Goal: Task Accomplishment & Management: Complete application form

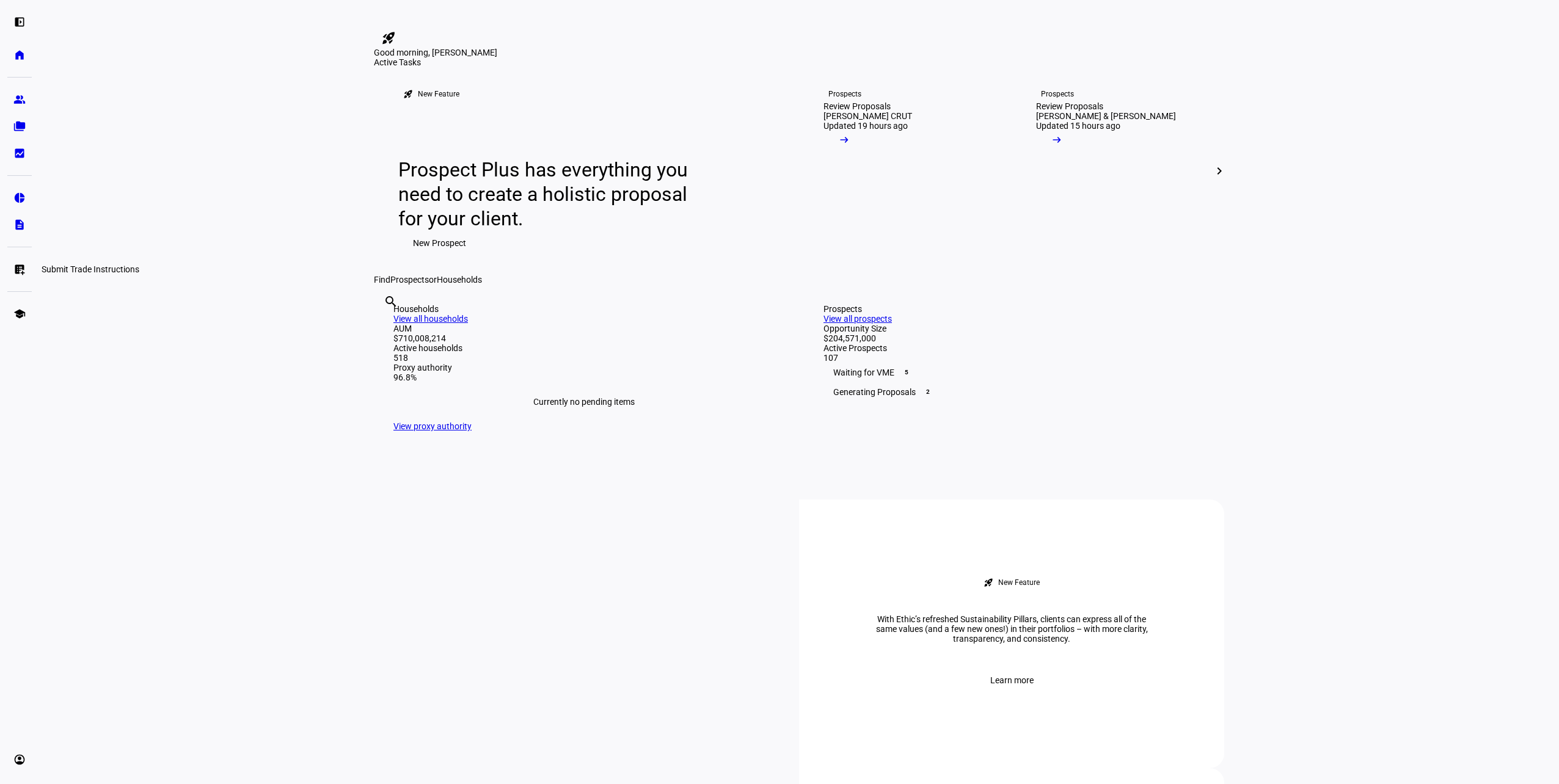
click at [7, 267] on link "list_alt_add Submit Trade Instructions" at bounding box center [19, 269] width 25 height 25
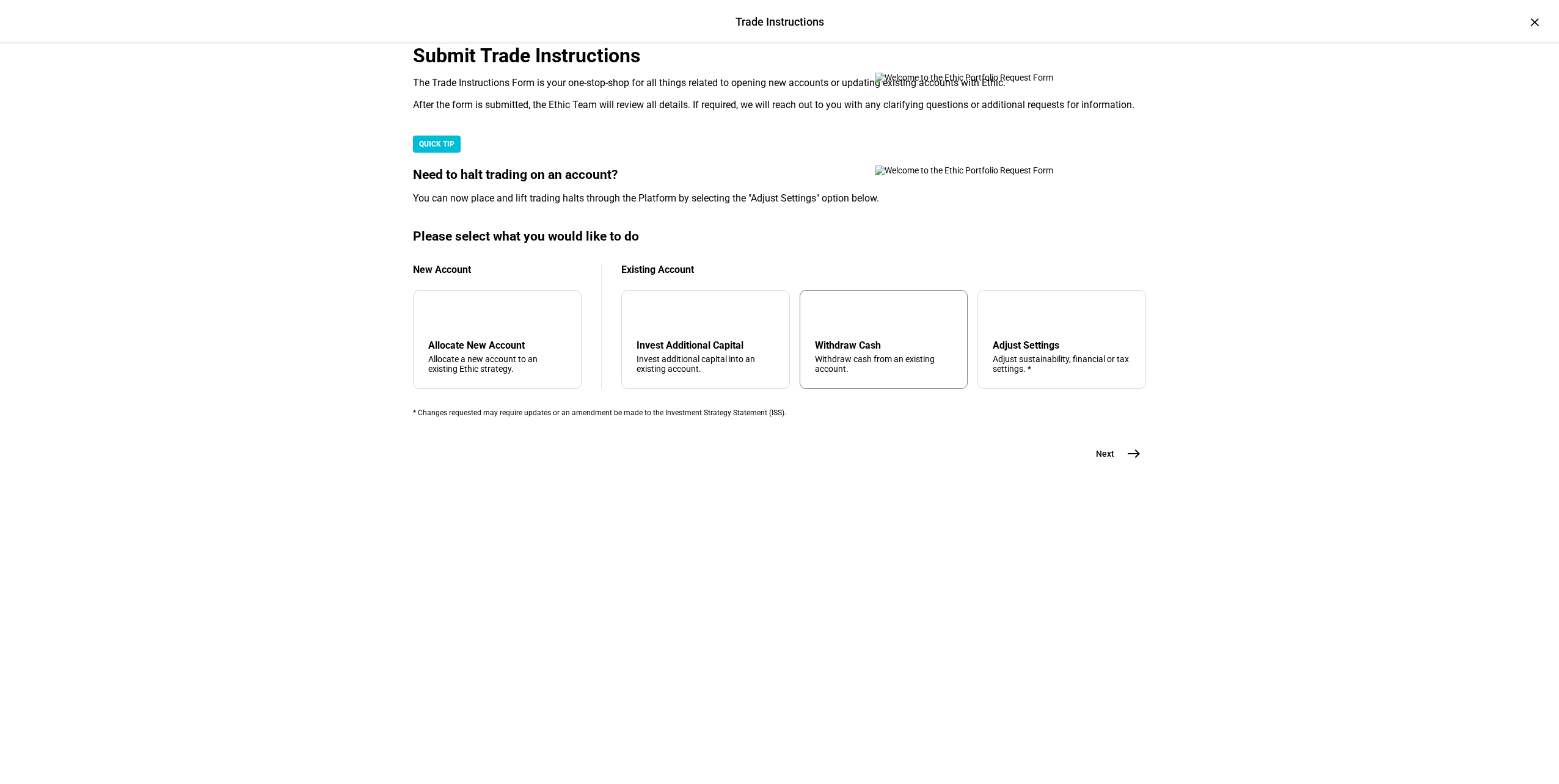
click at [877, 351] on div "Withdraw Cash" at bounding box center [884, 346] width 138 height 12
click at [1127, 461] on mat-icon "east" at bounding box center [1134, 454] width 15 height 15
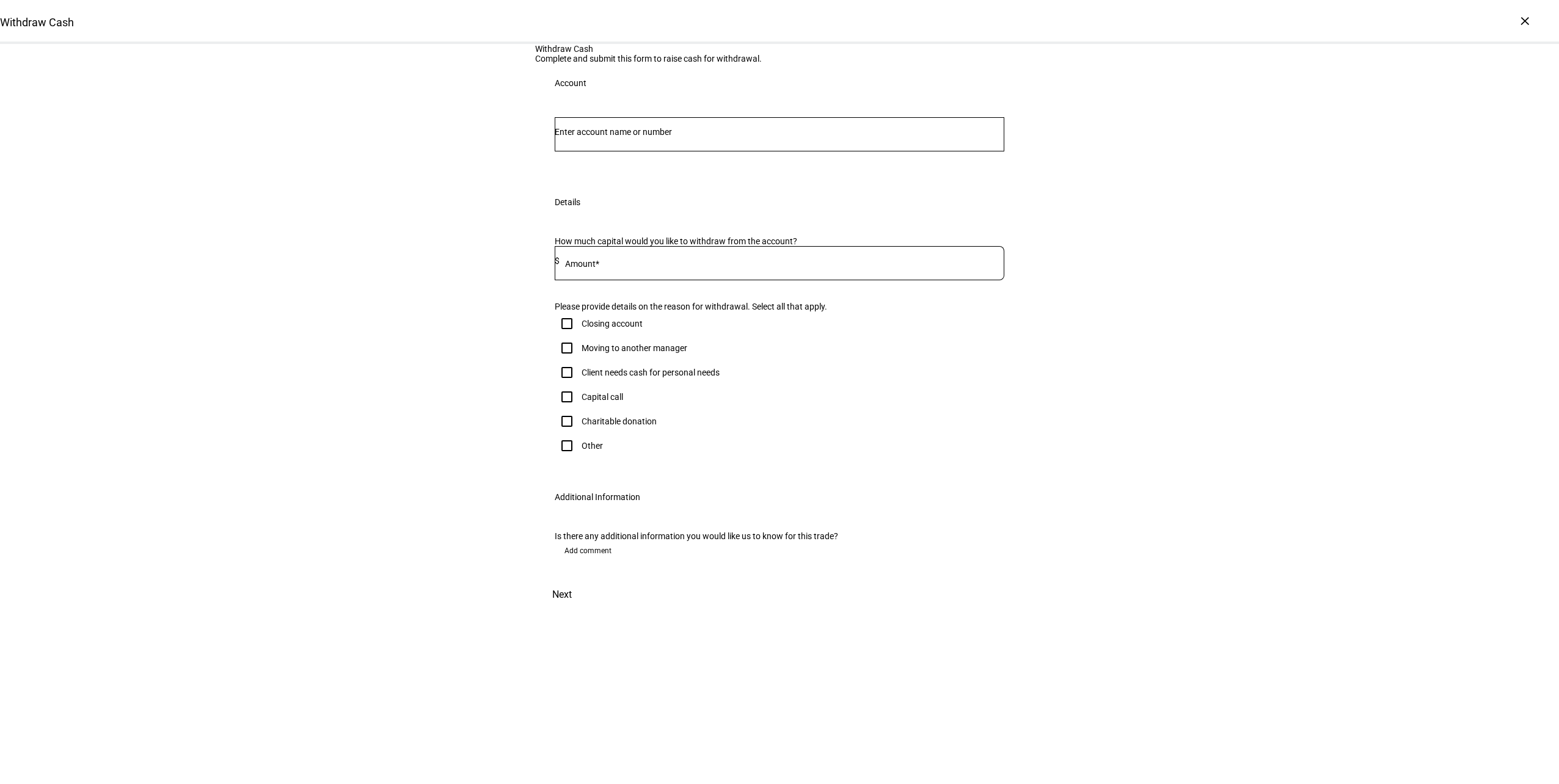
click at [729, 152] on div at bounding box center [780, 134] width 449 height 34
type input "mala"
click at [644, 318] on mark "Mala" at bounding box center [655, 318] width 22 height 12
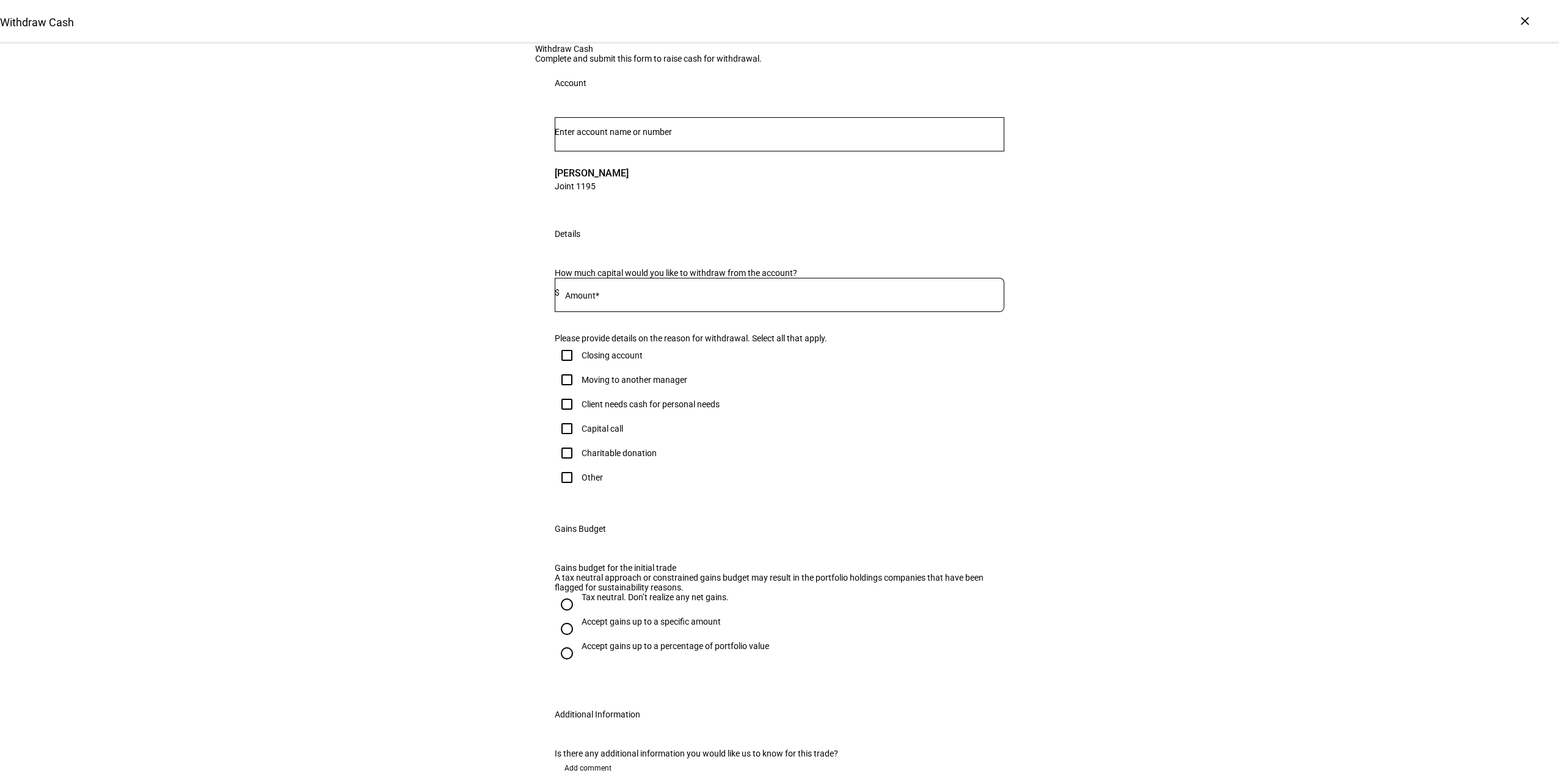
click at [629, 312] on div at bounding box center [782, 294] width 445 height 34
type input "110,000"
click at [616, 409] on div "Client needs cash for personal needs" at bounding box center [651, 404] width 138 height 10
click at [579, 416] on input "Client needs cash for personal needs" at bounding box center [567, 404] width 25 height 25
checkbox input "true"
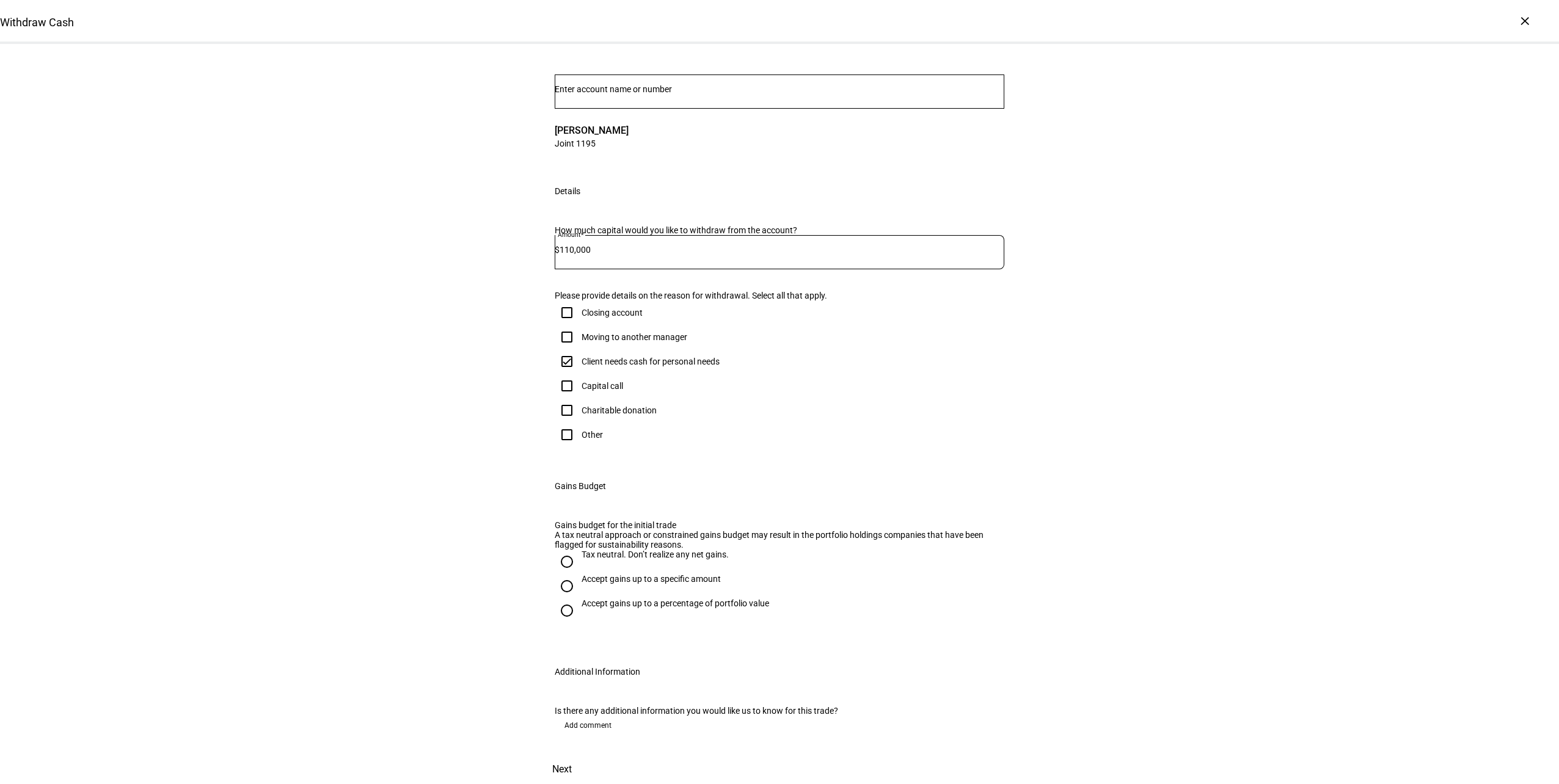
scroll to position [305, 0]
click at [604, 574] on div "Accept gains up to a specific amount" at bounding box center [652, 579] width 140 height 10
click at [579, 574] on input "Accept gains up to a specific amount" at bounding box center [567, 586] width 25 height 25
radio input "true"
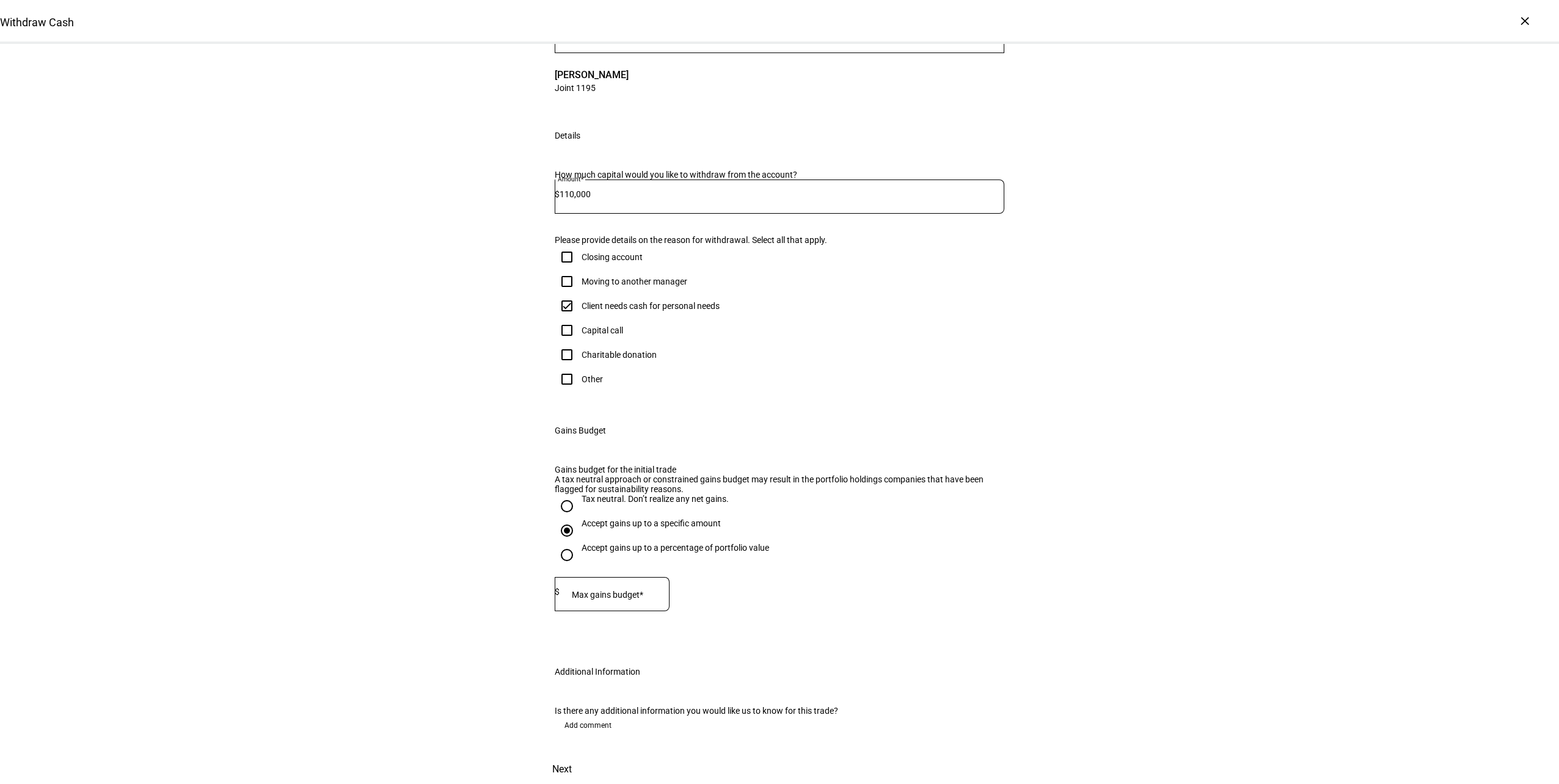
click at [590, 590] on mat-label "Max gains budget*" at bounding box center [608, 595] width 72 height 10
type input "41,000"
click at [572, 756] on span "Next" at bounding box center [562, 770] width 19 height 29
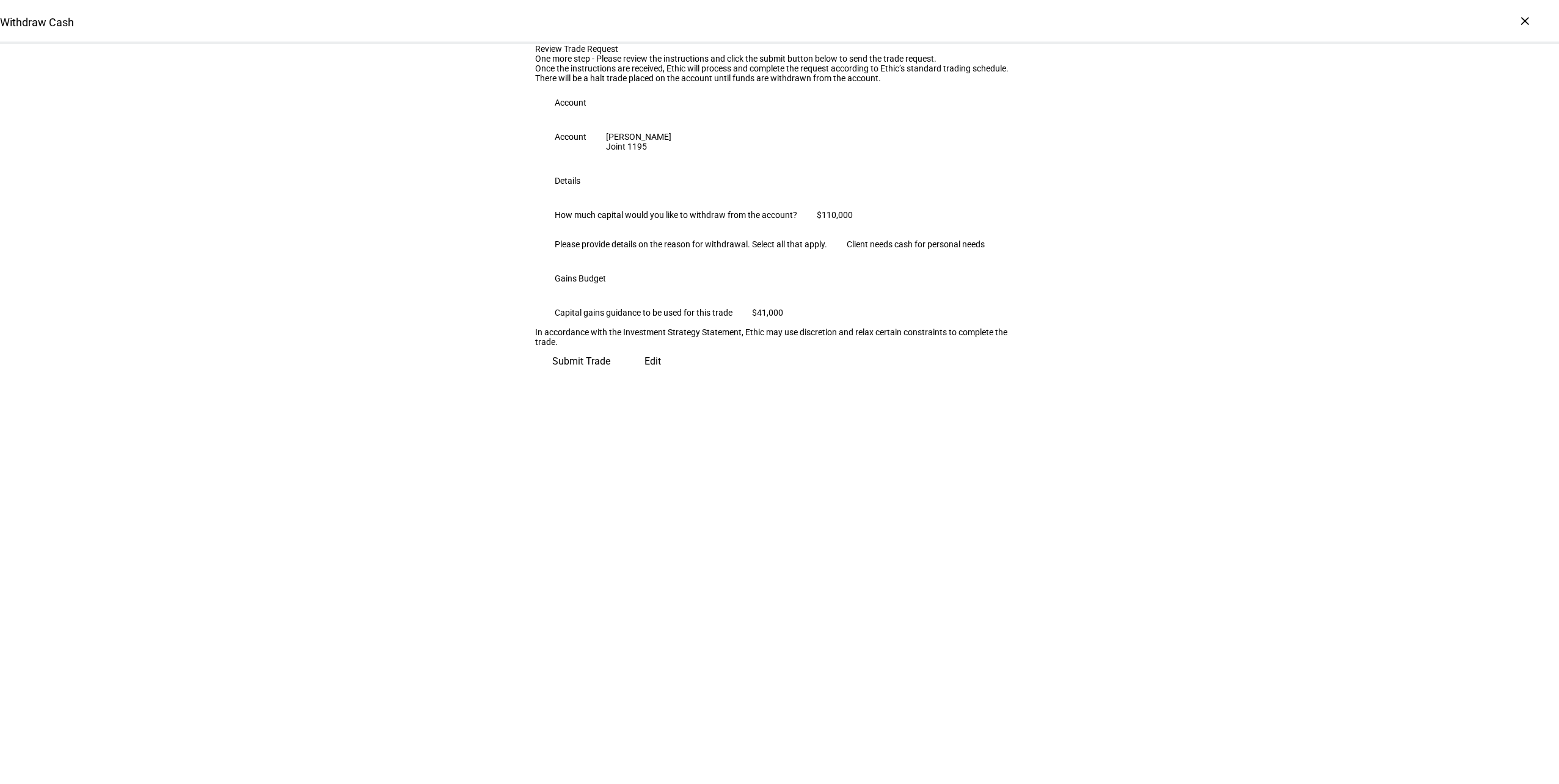
click at [610, 376] on span "Submit Trade" at bounding box center [581, 362] width 58 height 29
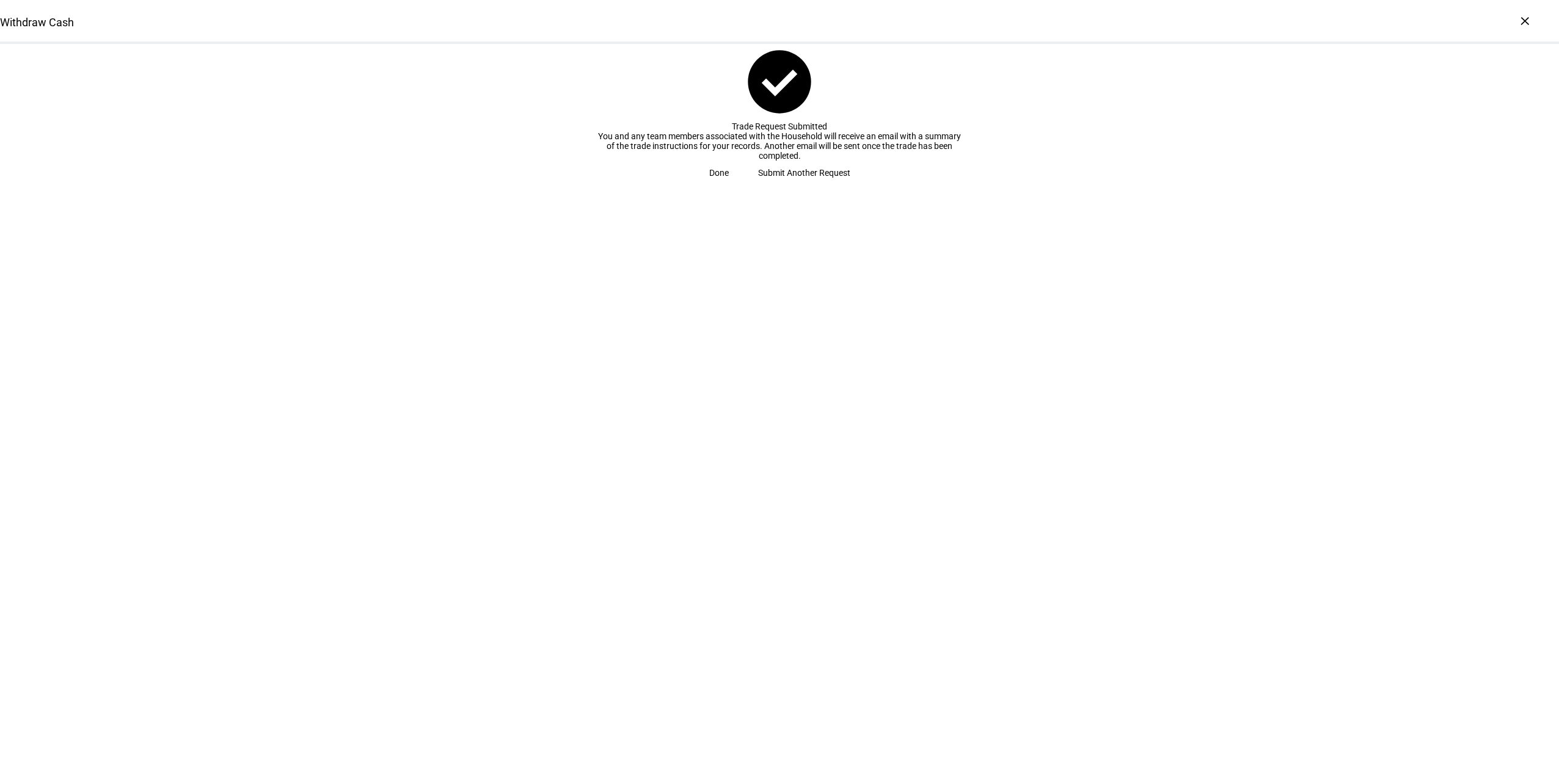
click at [729, 185] on span "Done" at bounding box center [719, 173] width 19 height 25
